Goal: Task Accomplishment & Management: Manage account settings

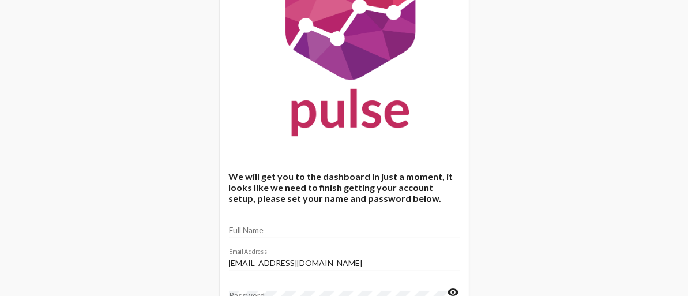
scroll to position [140, 0]
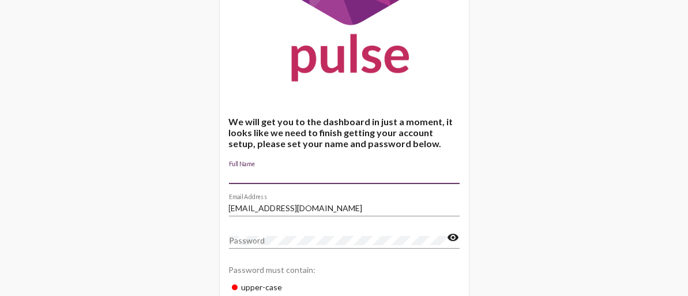
click at [259, 174] on input "Full Name" at bounding box center [344, 175] width 231 height 9
type input "[PERSON_NAME]"
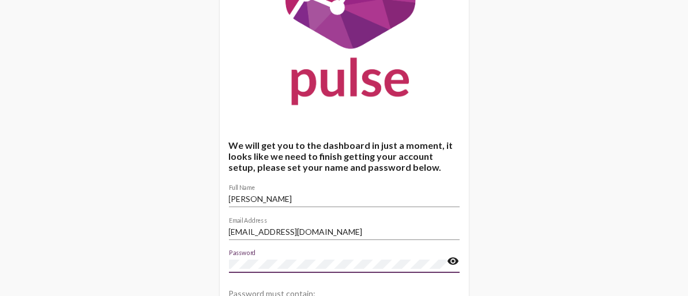
scroll to position [256, 0]
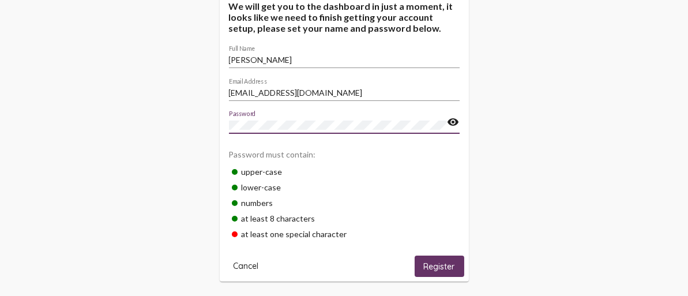
click at [252, 263] on span "Cancel" at bounding box center [246, 266] width 25 height 10
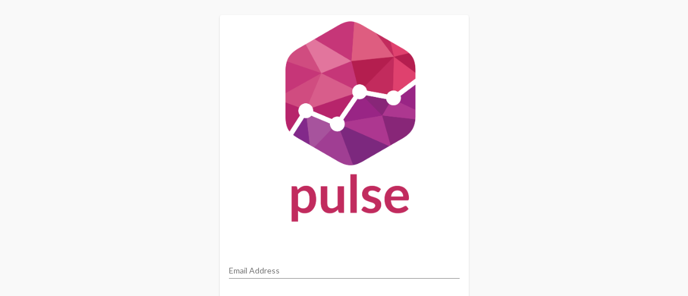
scroll to position [119, 0]
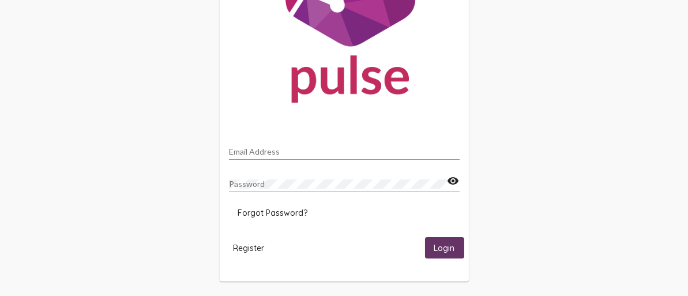
click at [320, 163] on div "Email Address" at bounding box center [344, 153] width 231 height 33
click at [331, 136] on mat-card "Email Address Password visibility Forgot Password? Register Login" at bounding box center [344, 89] width 249 height 386
click at [329, 147] on input "Email Address" at bounding box center [344, 151] width 231 height 9
type input "[EMAIL_ADDRESS][DOMAIN_NAME]"
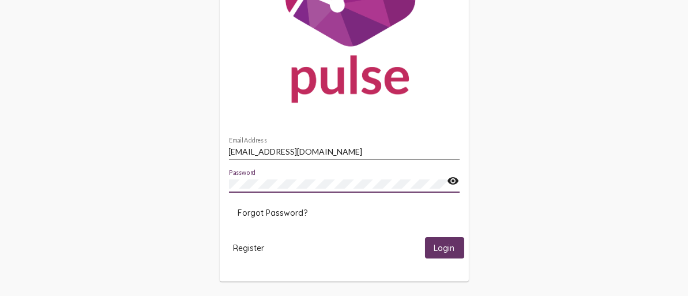
click at [425, 237] on button "Login" at bounding box center [444, 247] width 39 height 21
